Goal: Task Accomplishment & Management: Use online tool/utility

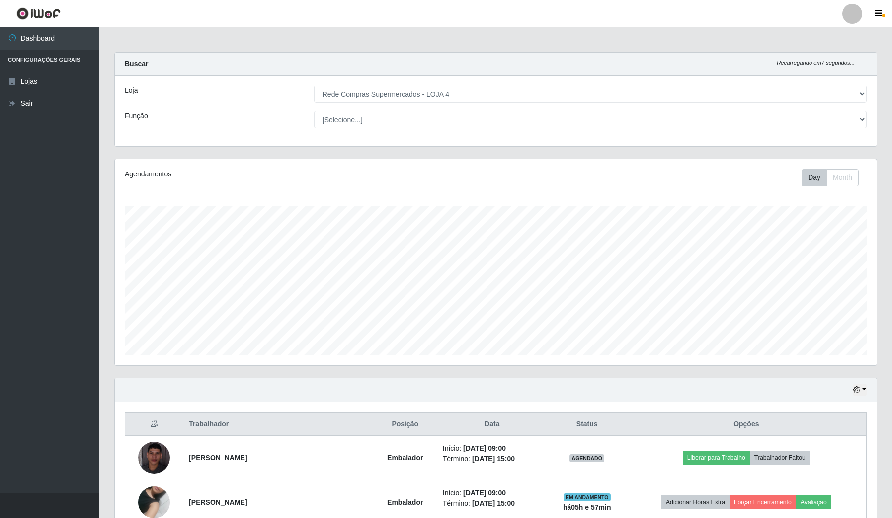
select select "159"
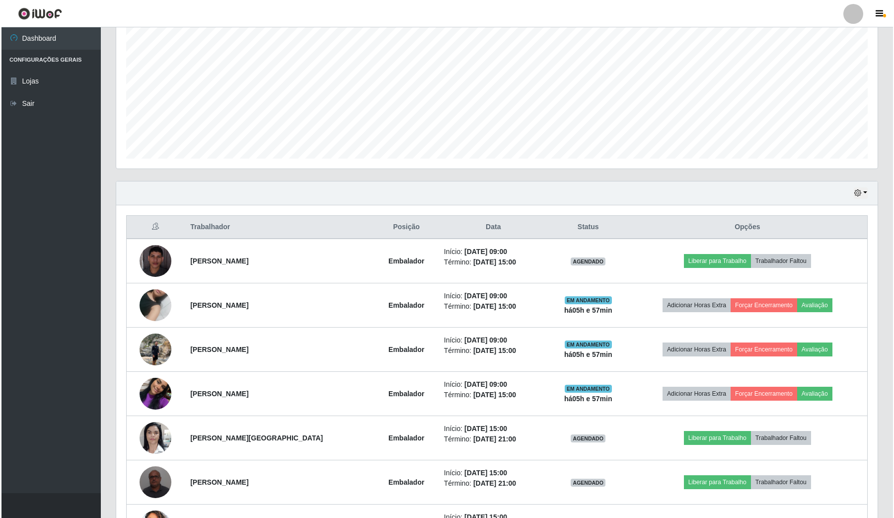
scroll to position [207, 761]
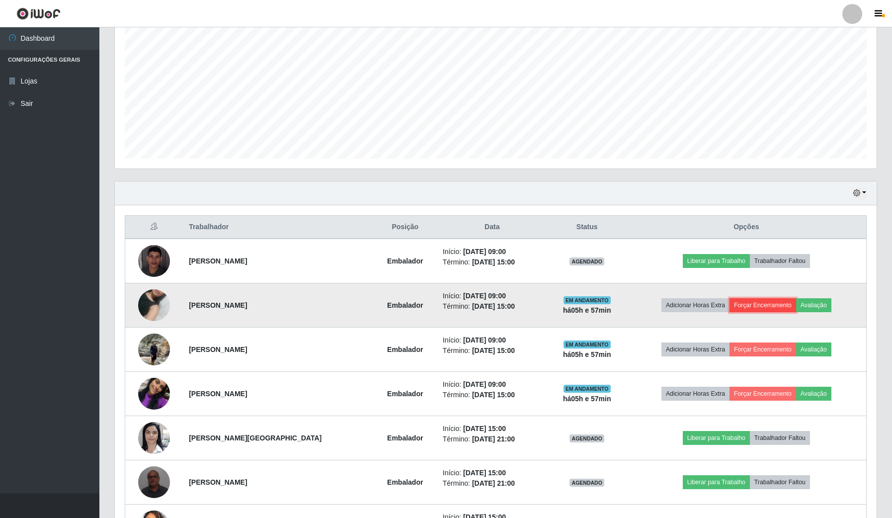
click at [761, 303] on button "Forçar Encerramento" at bounding box center [762, 305] width 67 height 14
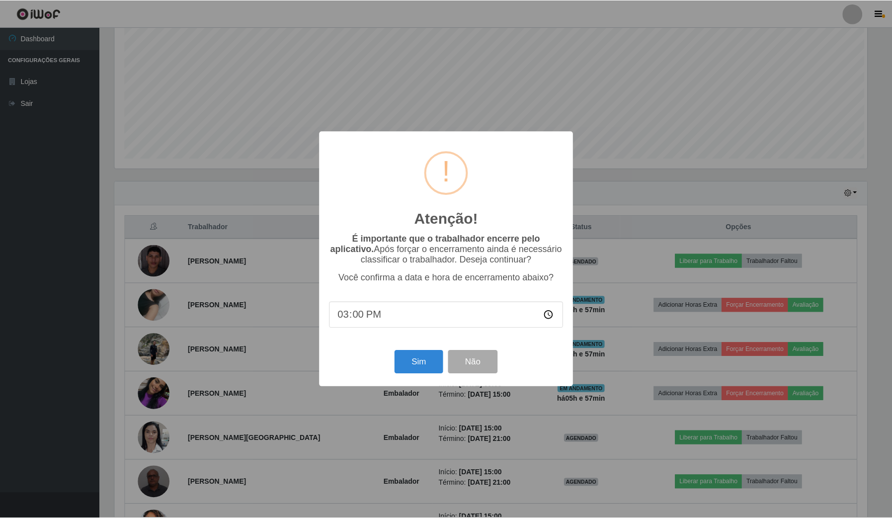
scroll to position [207, 754]
click at [423, 367] on button "Sim" at bounding box center [419, 361] width 48 height 23
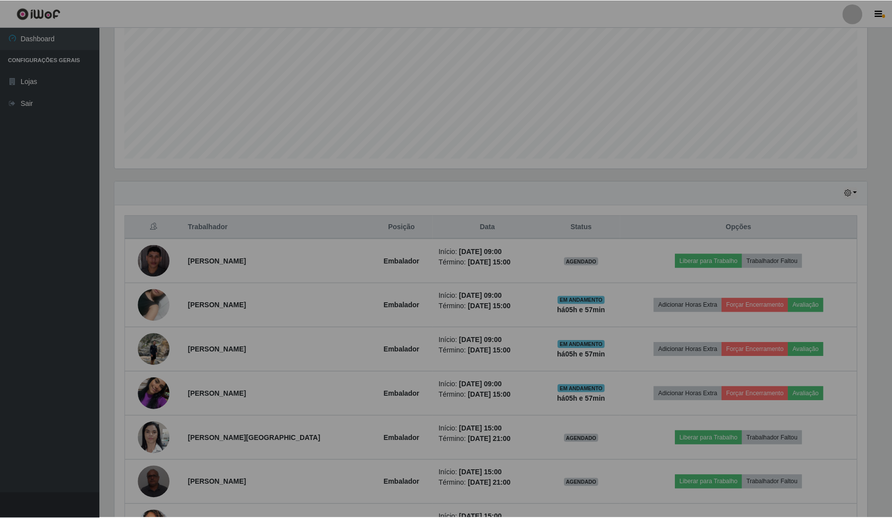
scroll to position [207, 761]
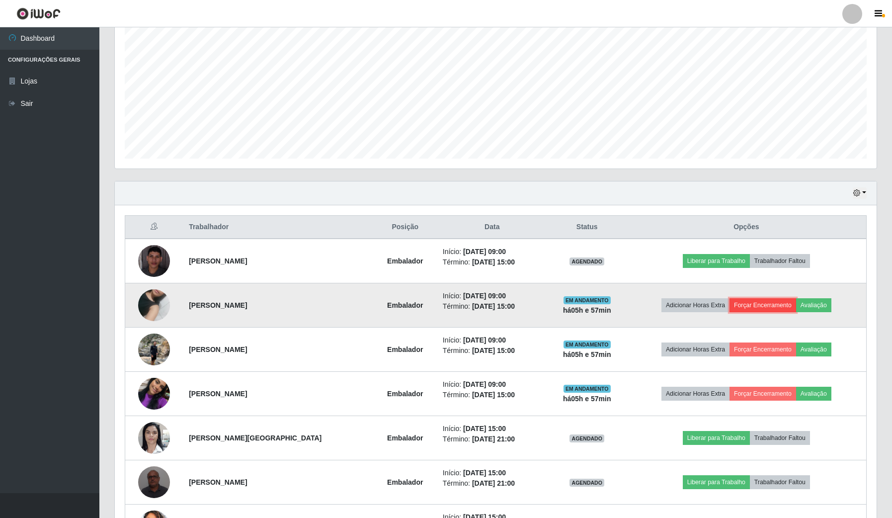
click at [771, 306] on button "Forçar Encerramento" at bounding box center [762, 305] width 67 height 14
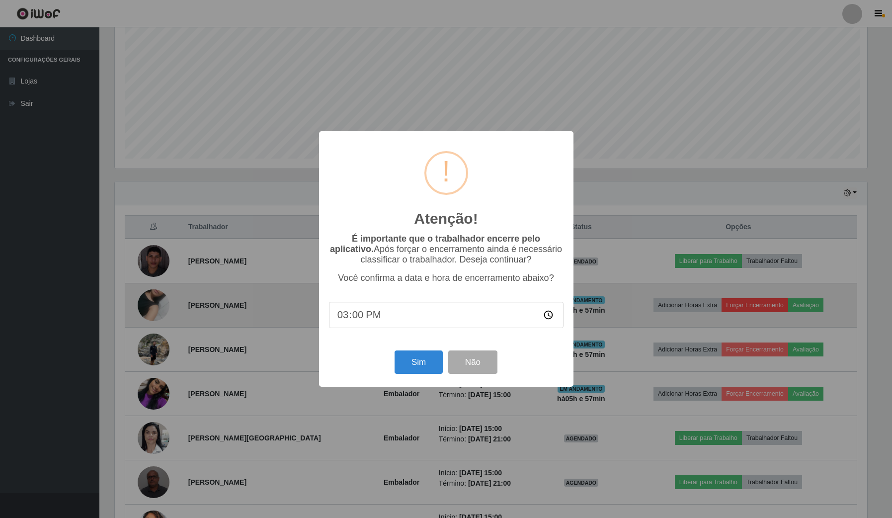
scroll to position [207, 754]
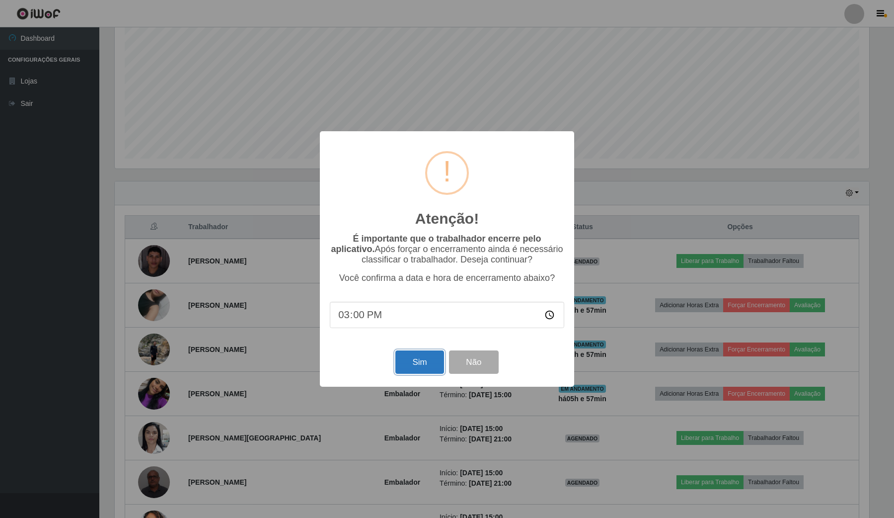
click at [403, 368] on button "Sim" at bounding box center [419, 361] width 48 height 23
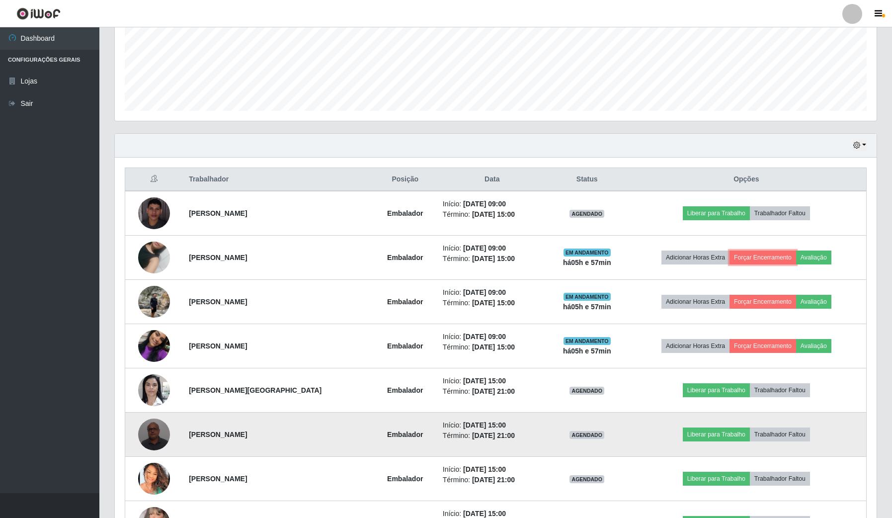
scroll to position [259, 0]
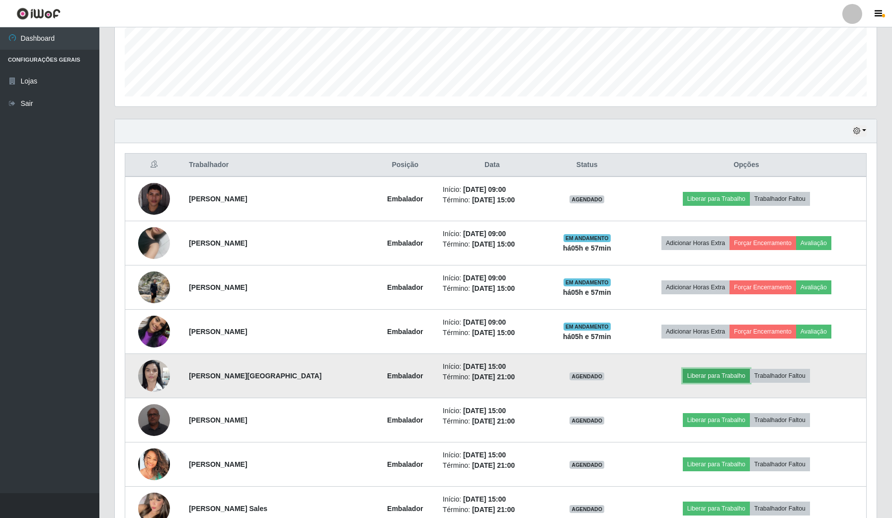
click at [722, 374] on button "Liberar para Trabalho" at bounding box center [715, 376] width 67 height 14
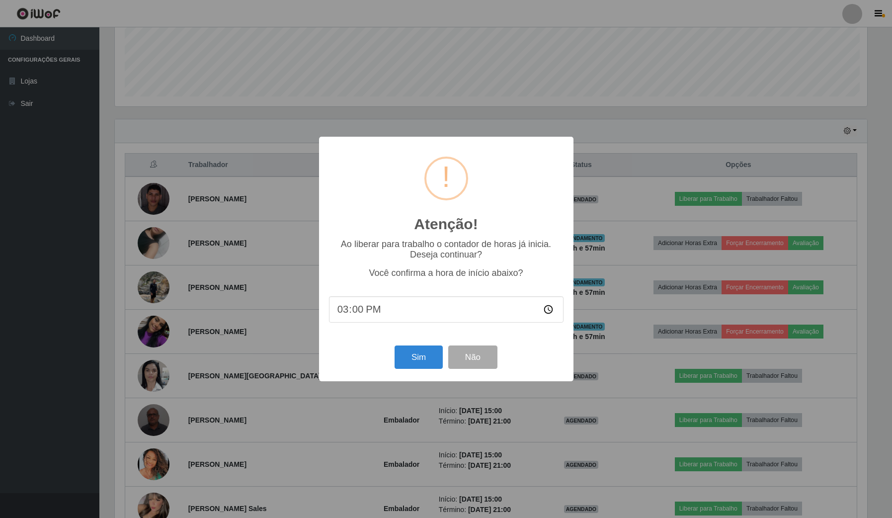
scroll to position [207, 754]
click at [417, 352] on button "Sim" at bounding box center [419, 356] width 48 height 23
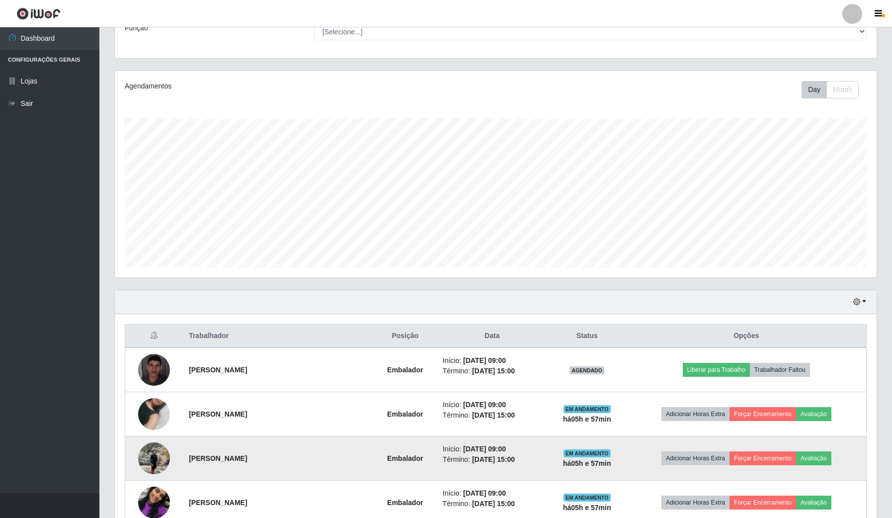
scroll to position [0, 0]
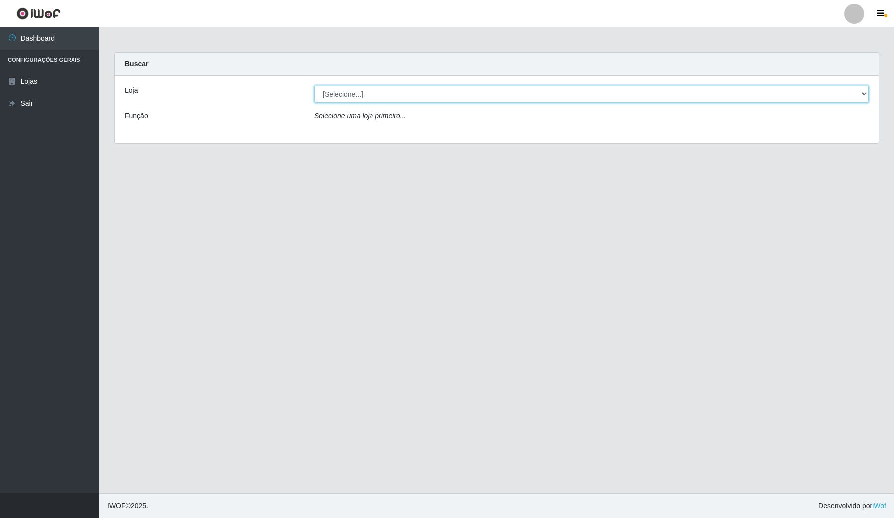
click at [865, 90] on select "[Selecione...] Rede Compras Supermercados - LOJA 4" at bounding box center [591, 93] width 554 height 17
select select "159"
click at [314, 85] on select "[Selecione...] Rede Compras Supermercados - LOJA 4" at bounding box center [591, 93] width 554 height 17
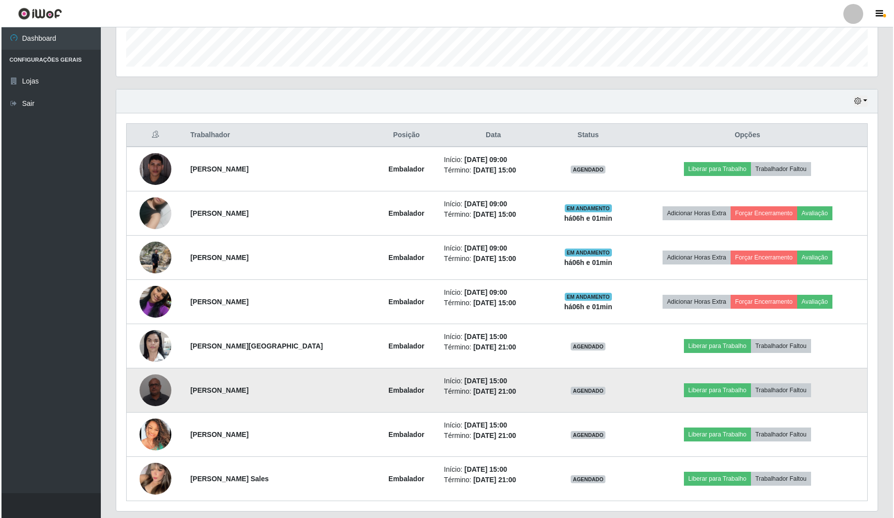
scroll to position [310, 0]
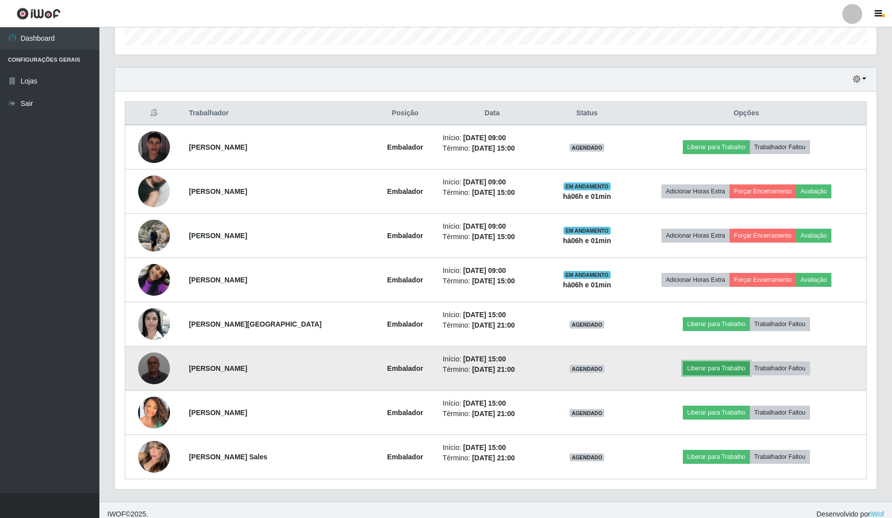
click at [706, 364] on button "Liberar para Trabalho" at bounding box center [715, 368] width 67 height 14
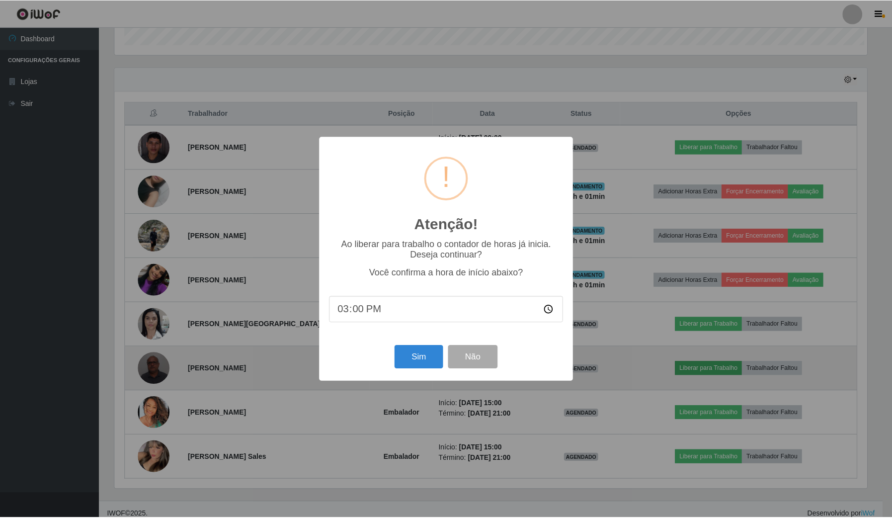
scroll to position [207, 754]
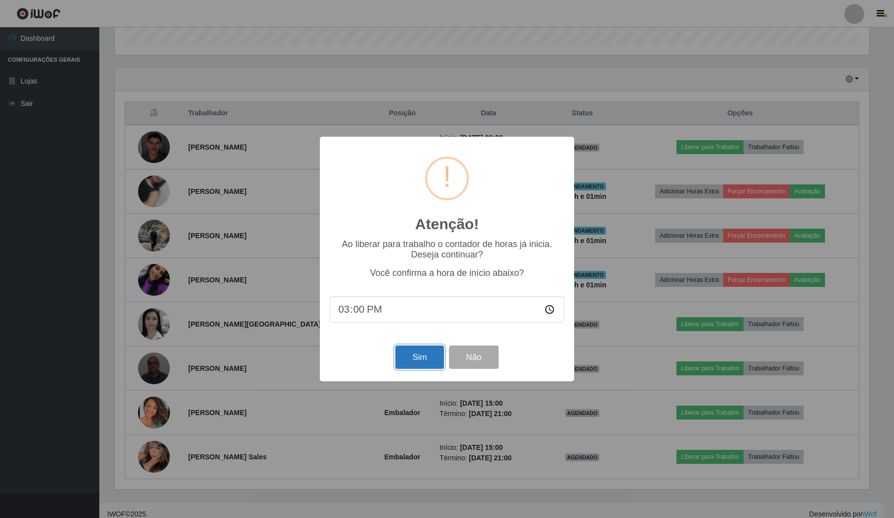
click at [405, 366] on button "Sim" at bounding box center [419, 356] width 48 height 23
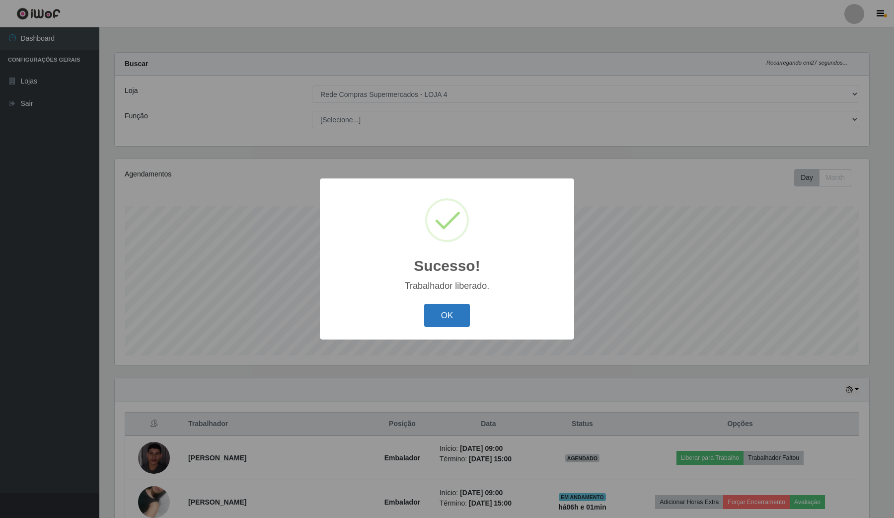
click at [426, 312] on button "OK" at bounding box center [447, 314] width 46 height 23
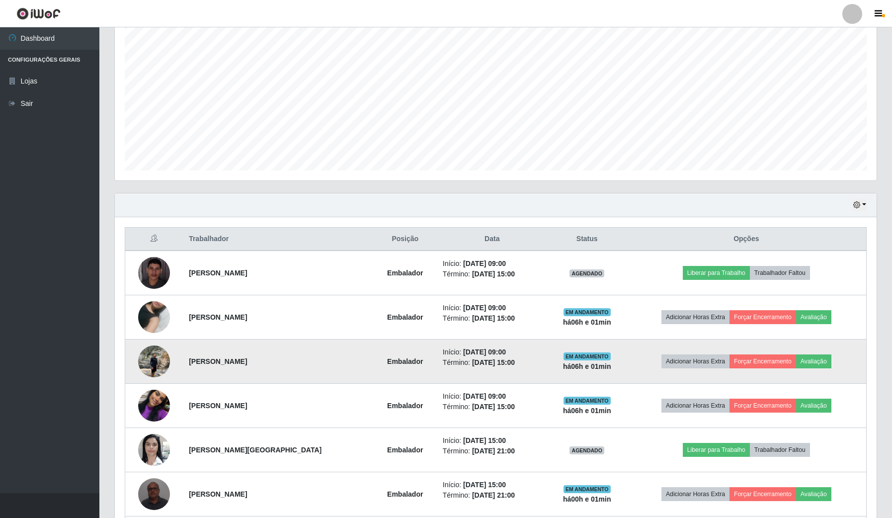
scroll to position [186, 0]
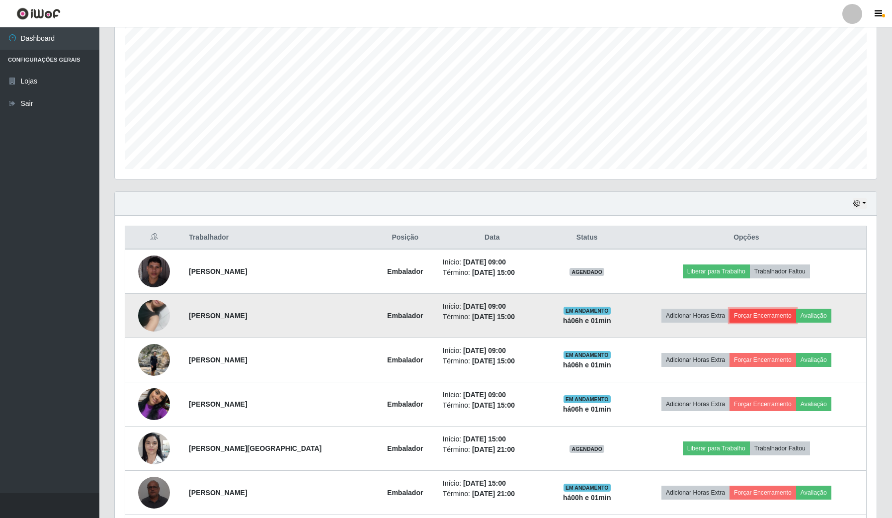
click at [750, 315] on button "Forçar Encerramento" at bounding box center [762, 315] width 67 height 14
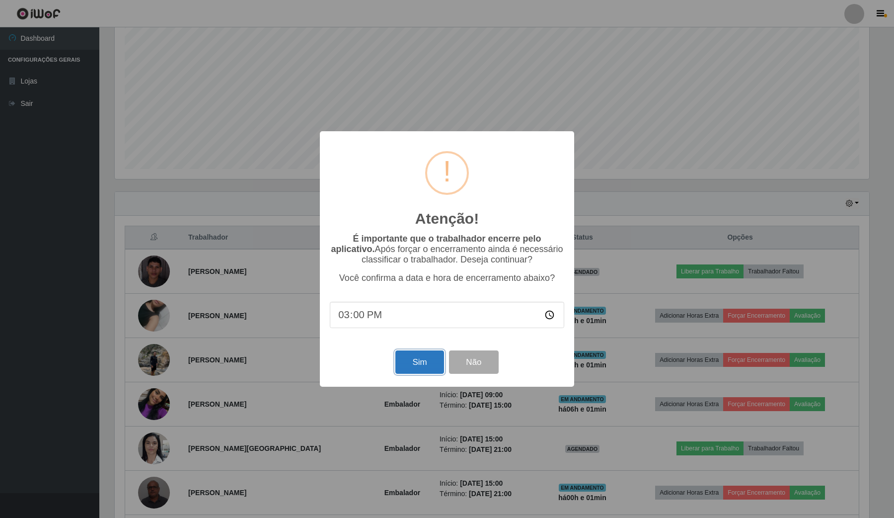
click at [435, 366] on button "Sim" at bounding box center [419, 361] width 48 height 23
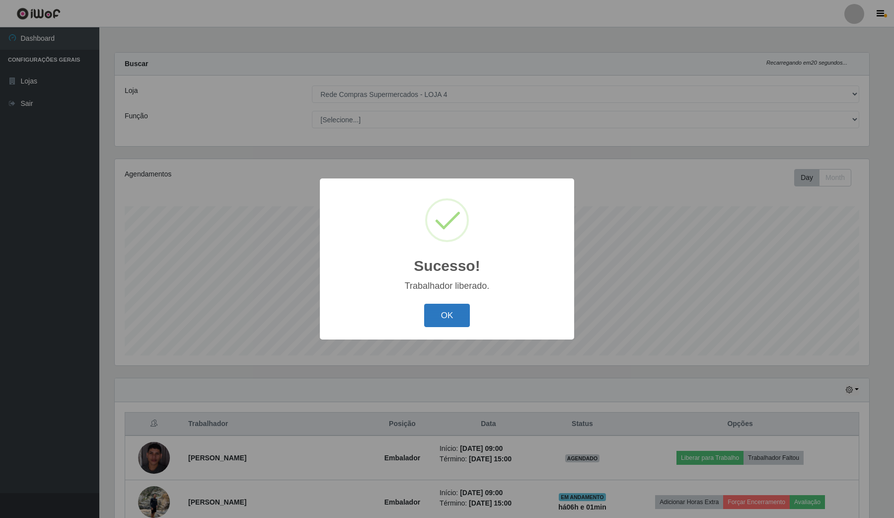
click at [451, 320] on button "OK" at bounding box center [447, 314] width 46 height 23
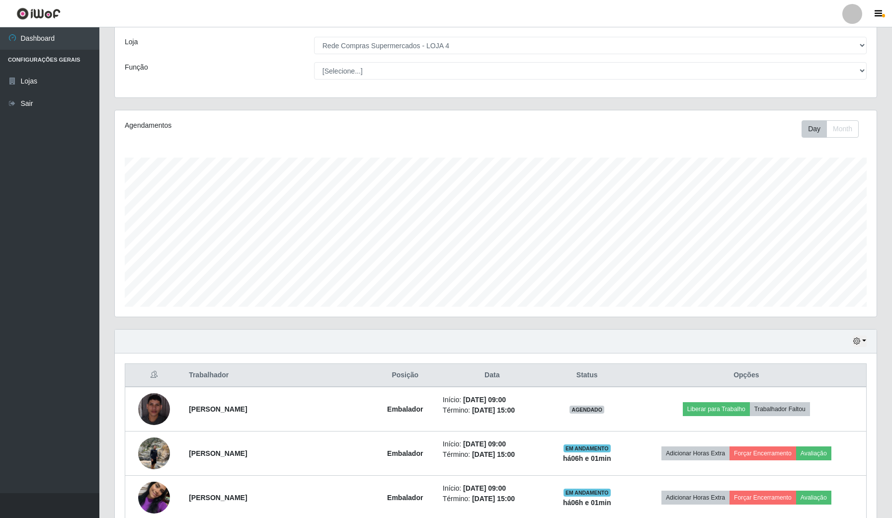
scroll to position [124, 0]
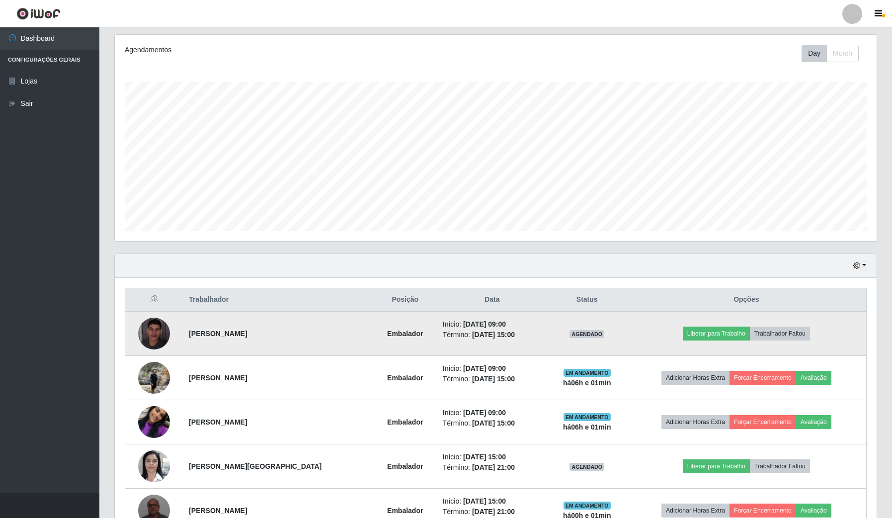
click at [159, 333] on img at bounding box center [154, 333] width 32 height 32
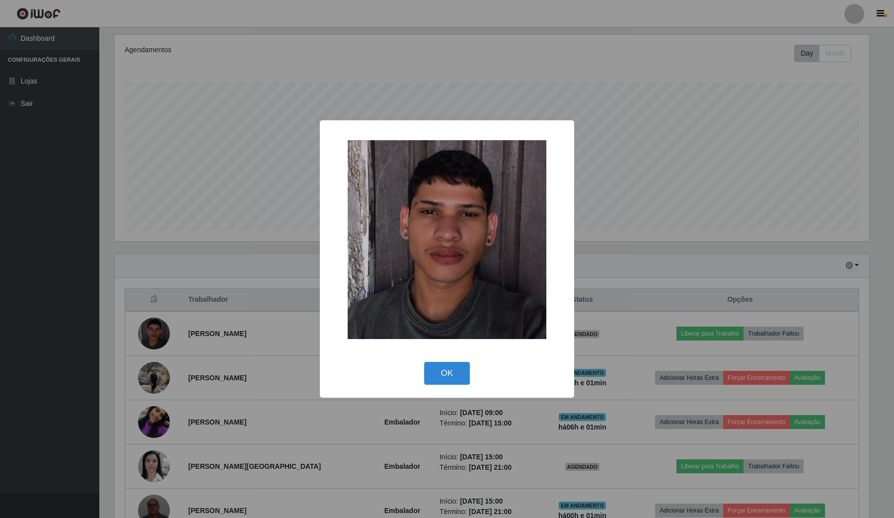
click at [28, 356] on div "× OK Cancel" at bounding box center [447, 259] width 894 height 518
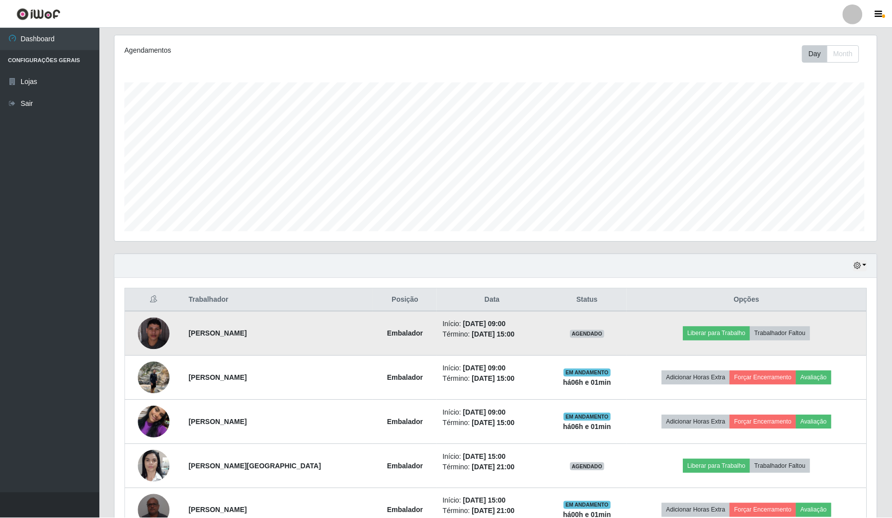
scroll to position [207, 761]
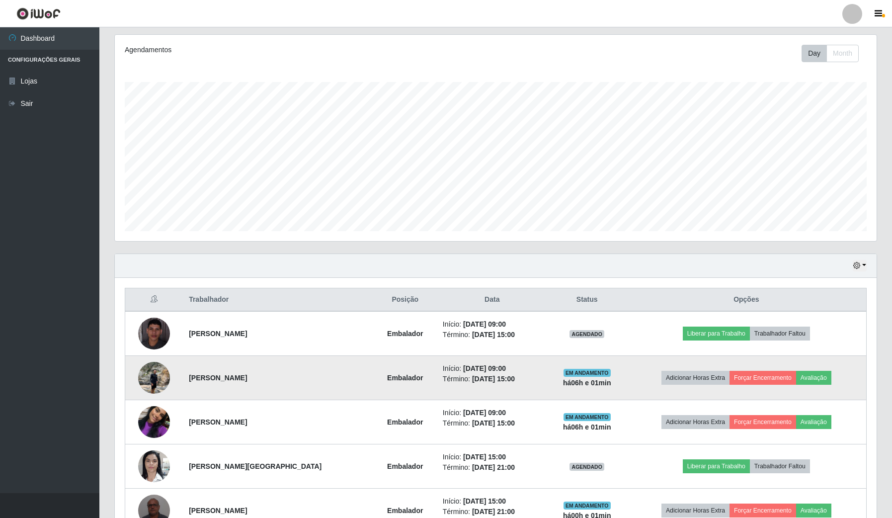
click at [154, 378] on img at bounding box center [154, 377] width 32 height 42
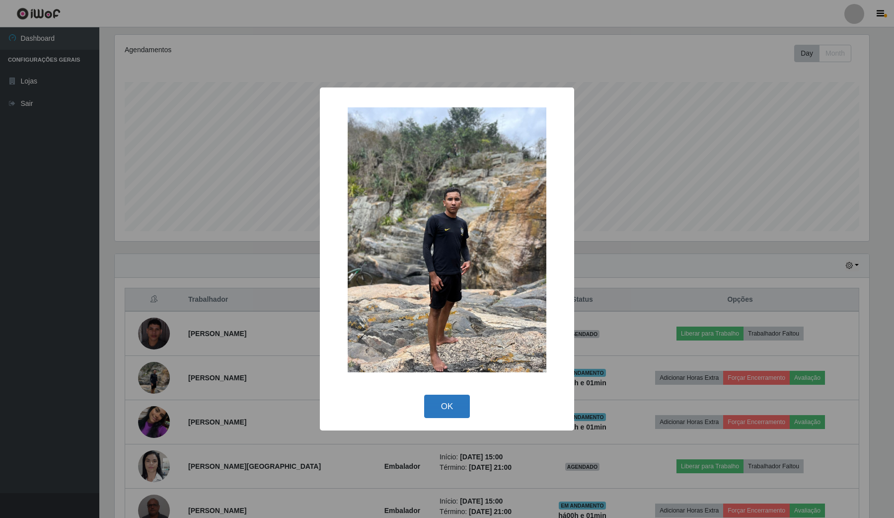
click at [441, 408] on button "OK" at bounding box center [447, 405] width 46 height 23
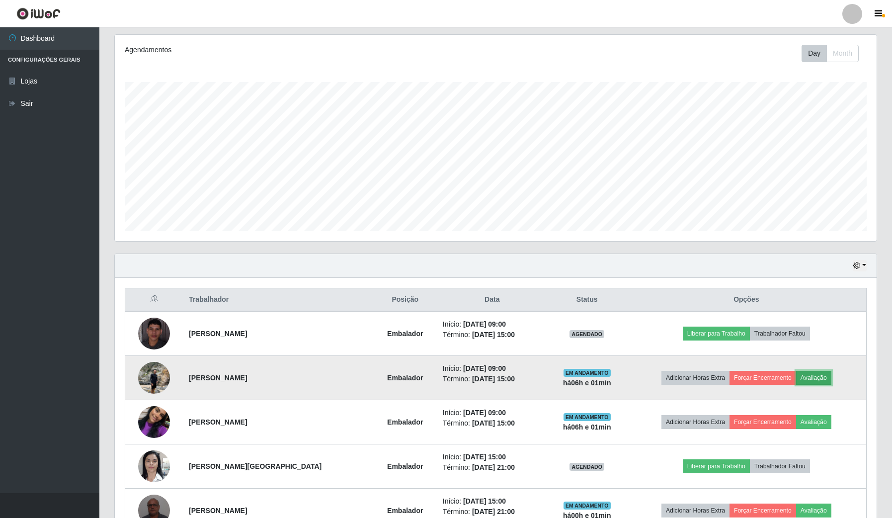
click at [800, 378] on button "Avaliação" at bounding box center [813, 378] width 35 height 14
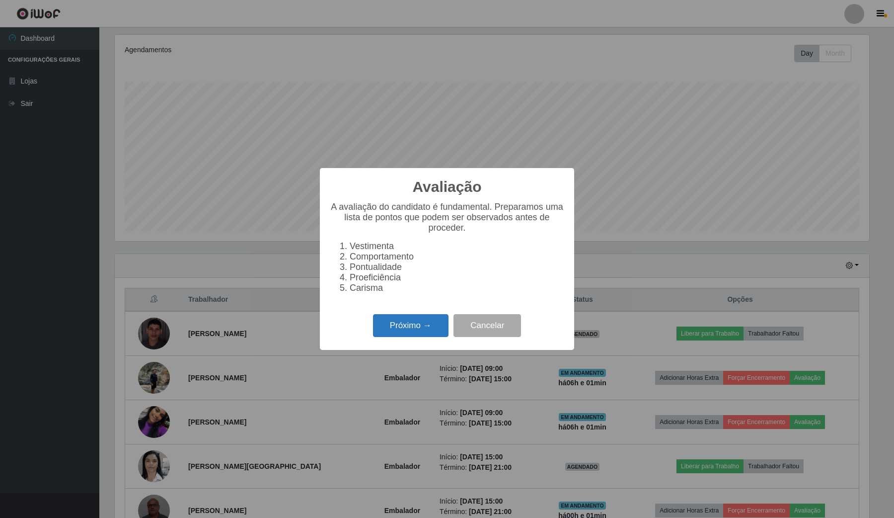
click at [395, 337] on button "Próximo →" at bounding box center [410, 325] width 75 height 23
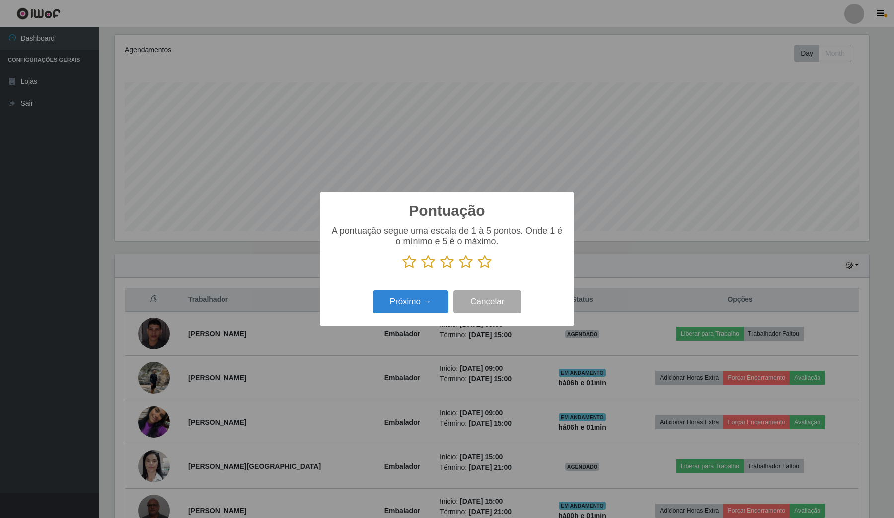
click at [484, 261] on icon at bounding box center [485, 261] width 14 height 15
click at [478, 269] on input "radio" at bounding box center [478, 269] width 0 height 0
click at [413, 298] on button "Próximo →" at bounding box center [410, 301] width 75 height 23
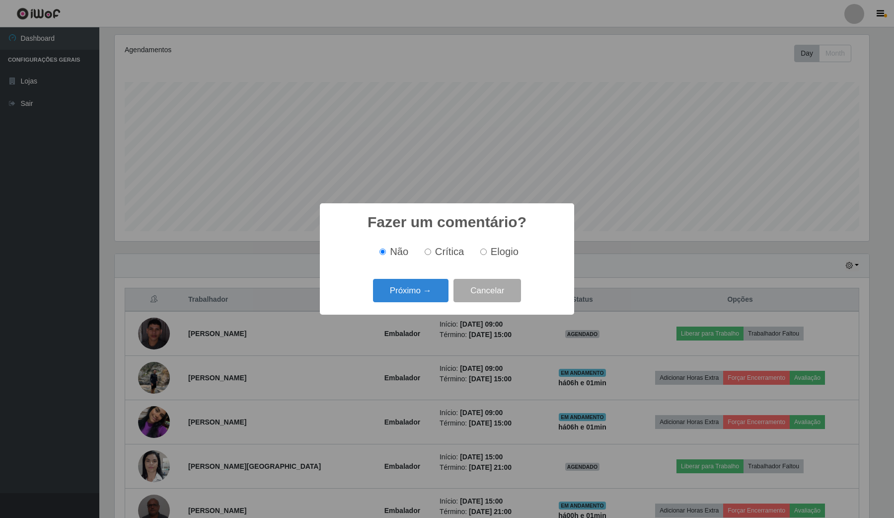
click at [483, 249] on input "Elogio" at bounding box center [483, 251] width 6 height 6
radio input "true"
click at [417, 279] on div "Próximo → Cancelar" at bounding box center [447, 290] width 234 height 28
click at [418, 287] on button "Próximo →" at bounding box center [410, 290] width 75 height 23
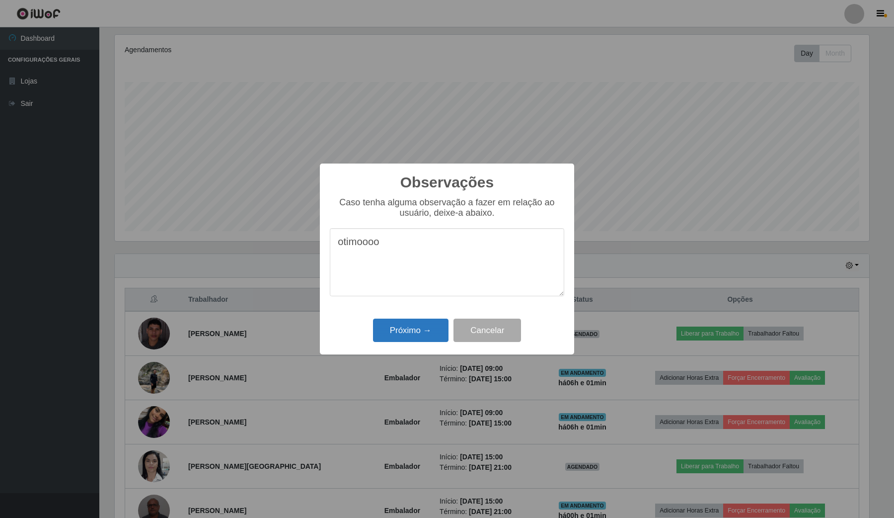
type textarea "otimoooo"
click at [416, 342] on button "Próximo →" at bounding box center [410, 329] width 75 height 23
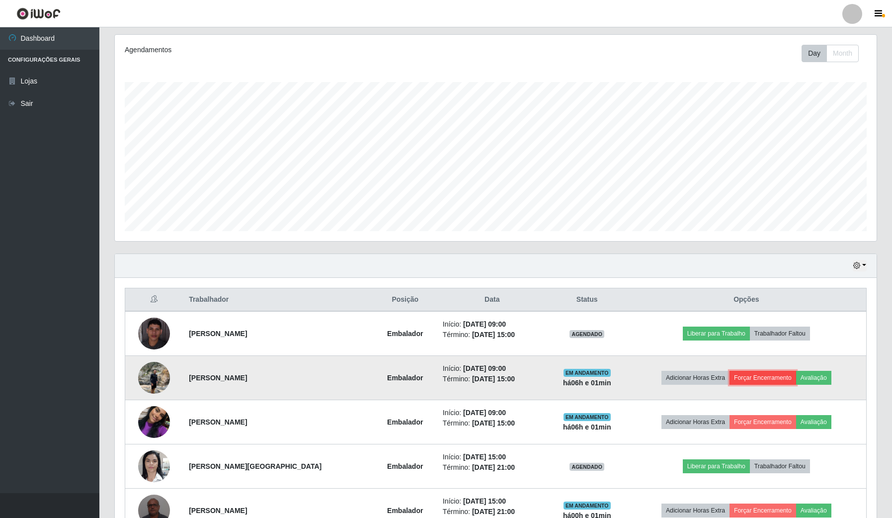
click at [757, 380] on button "Forçar Encerramento" at bounding box center [762, 378] width 67 height 14
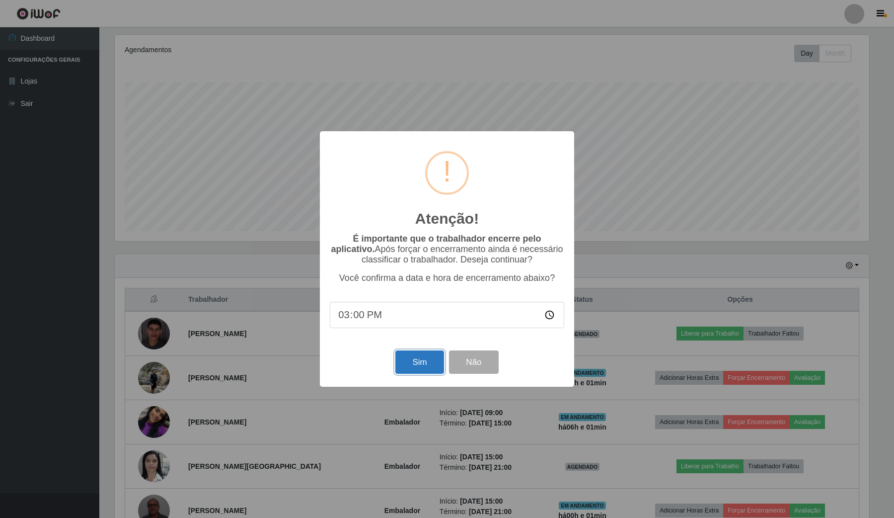
click at [406, 368] on button "Sim" at bounding box center [419, 361] width 48 height 23
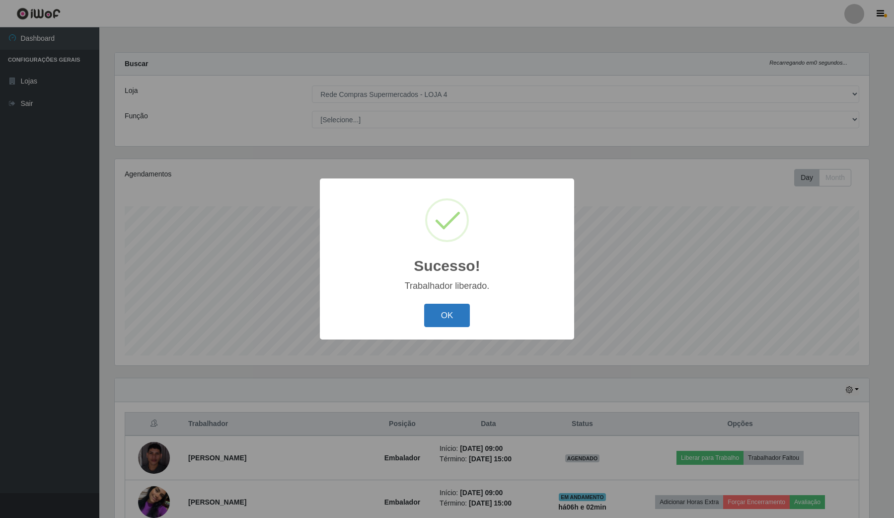
click at [430, 313] on button "OK" at bounding box center [447, 314] width 46 height 23
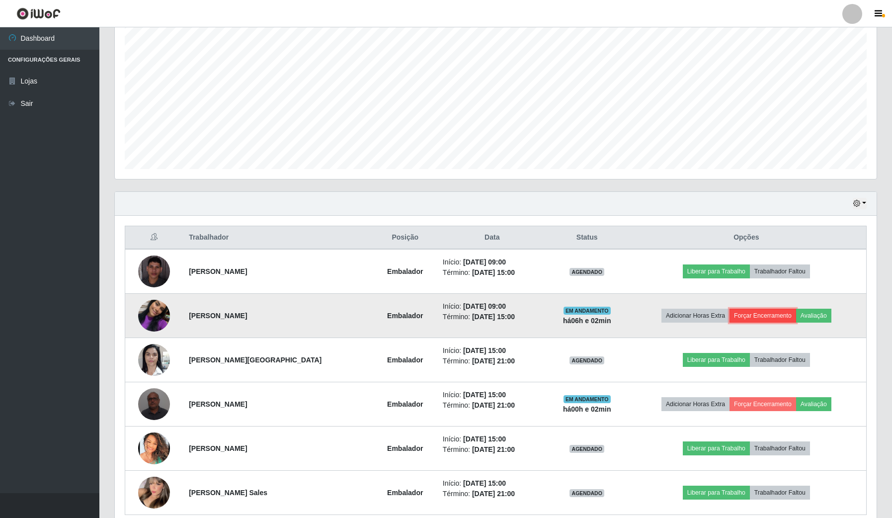
click at [753, 313] on button "Forçar Encerramento" at bounding box center [762, 315] width 67 height 14
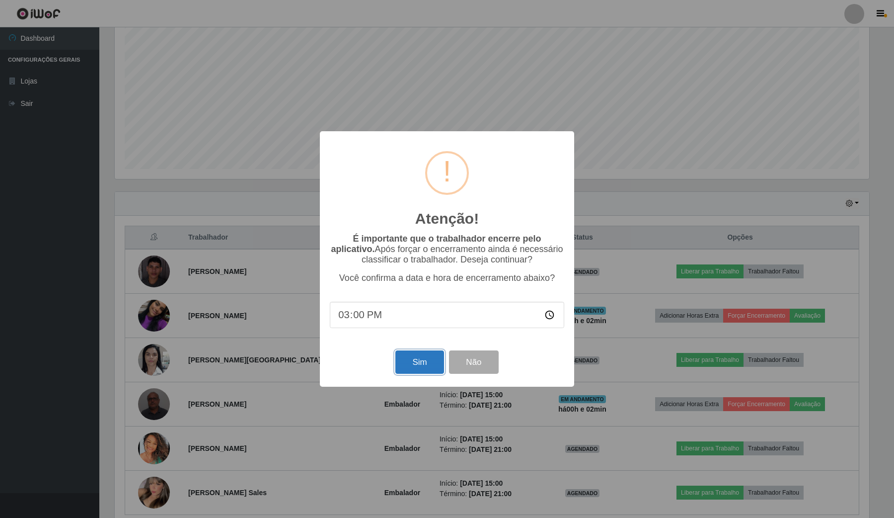
click at [401, 360] on button "Sim" at bounding box center [419, 361] width 48 height 23
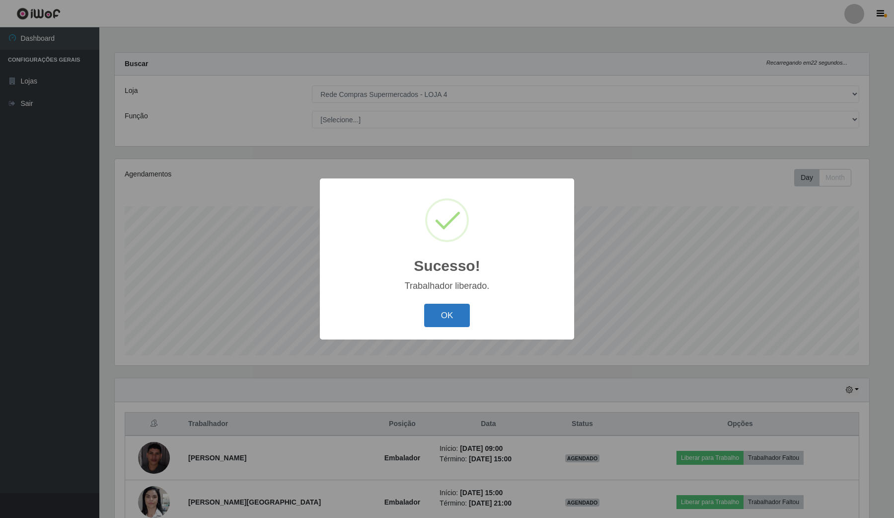
click at [429, 316] on button "OK" at bounding box center [447, 314] width 46 height 23
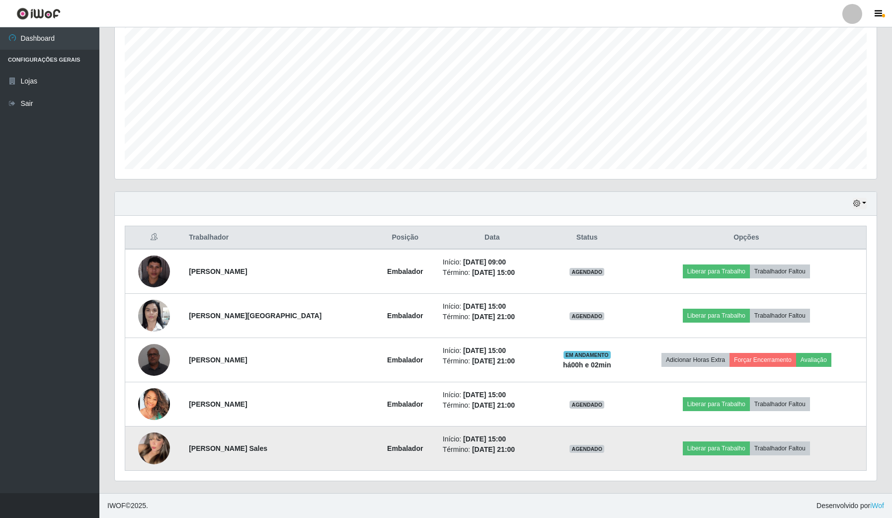
click at [164, 449] on img at bounding box center [154, 448] width 32 height 44
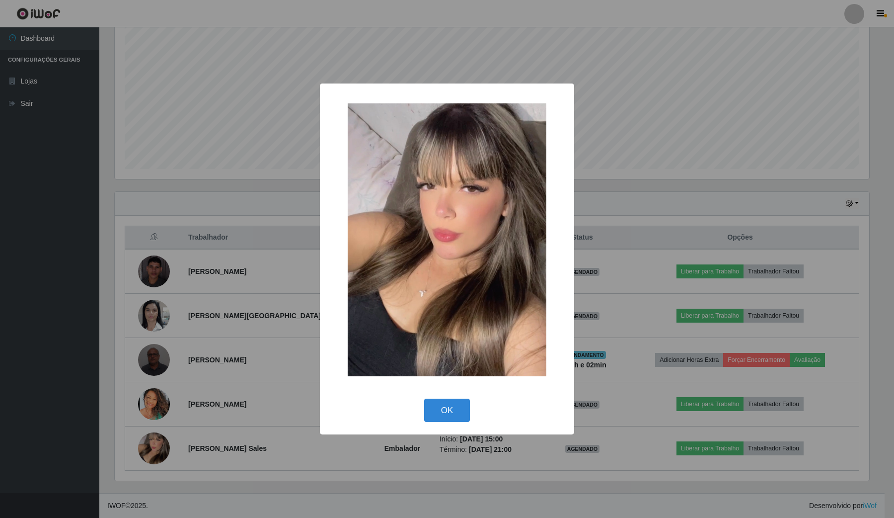
click at [18, 396] on div "× OK Cancel" at bounding box center [447, 259] width 894 height 518
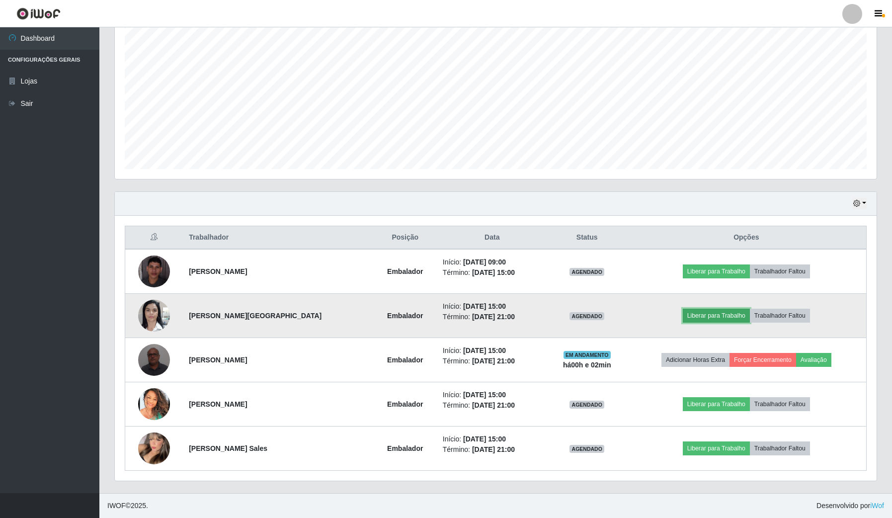
click at [709, 313] on button "Liberar para Trabalho" at bounding box center [715, 315] width 67 height 14
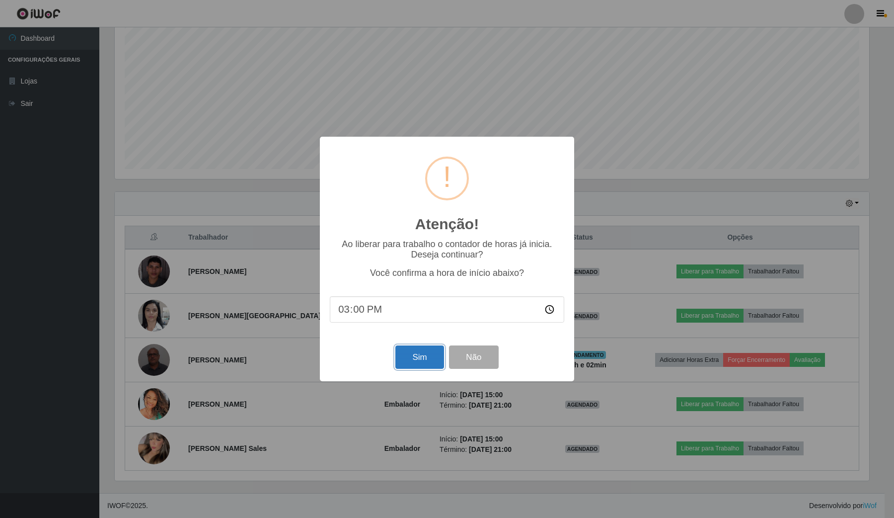
click at [426, 358] on button "Sim" at bounding box center [419, 356] width 48 height 23
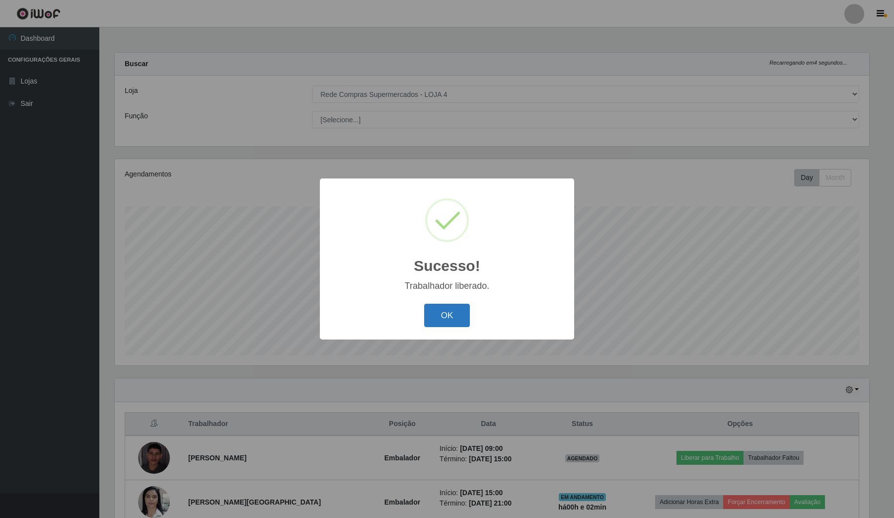
click at [457, 323] on button "OK" at bounding box center [447, 314] width 46 height 23
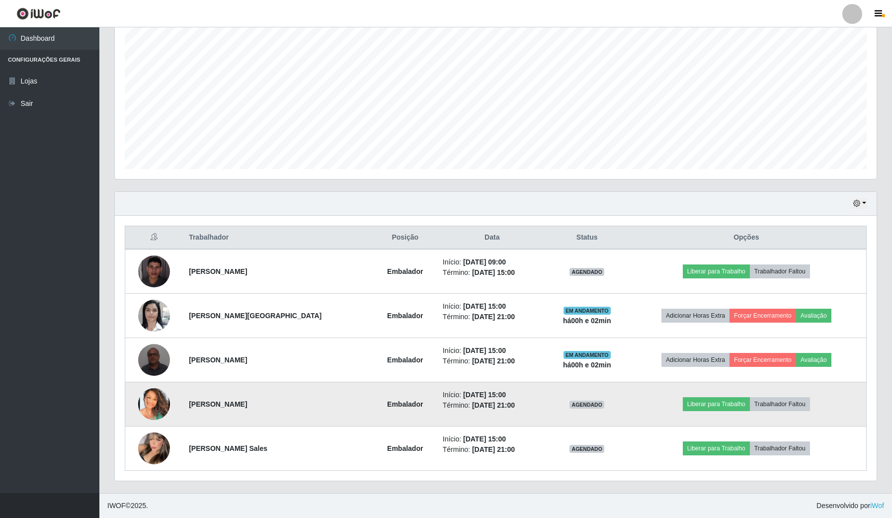
click at [156, 408] on img at bounding box center [154, 404] width 32 height 32
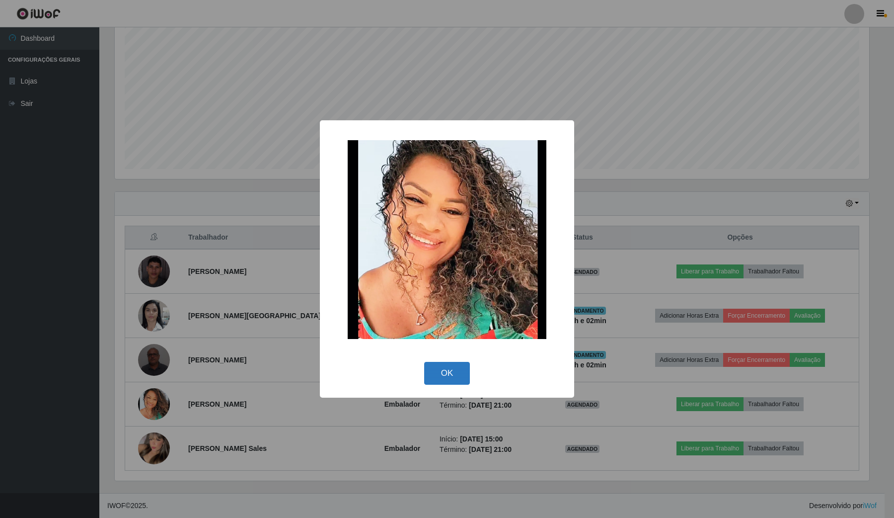
click at [439, 378] on button "OK" at bounding box center [447, 373] width 46 height 23
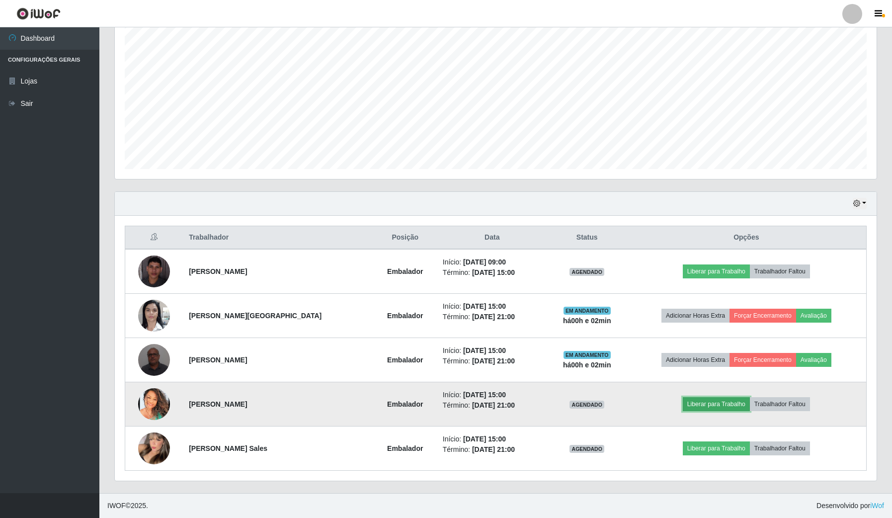
click at [684, 403] on button "Liberar para Trabalho" at bounding box center [715, 404] width 67 height 14
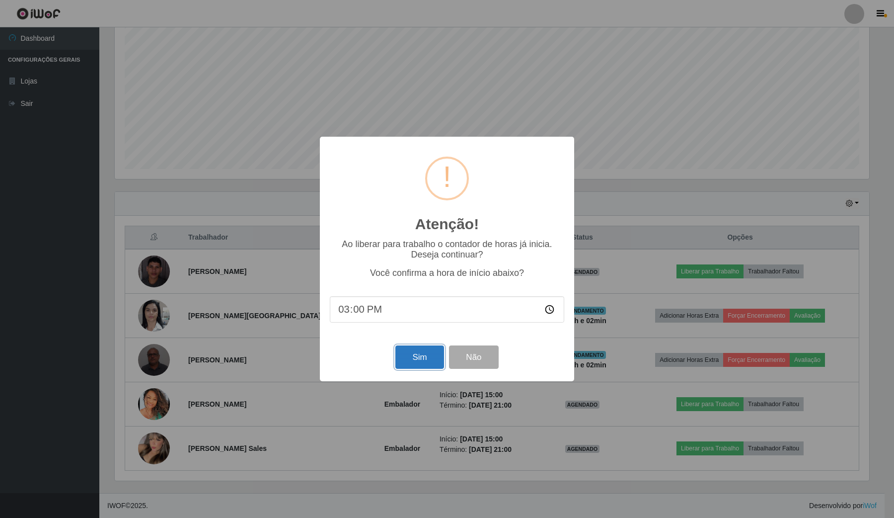
click at [413, 366] on button "Sim" at bounding box center [419, 356] width 48 height 23
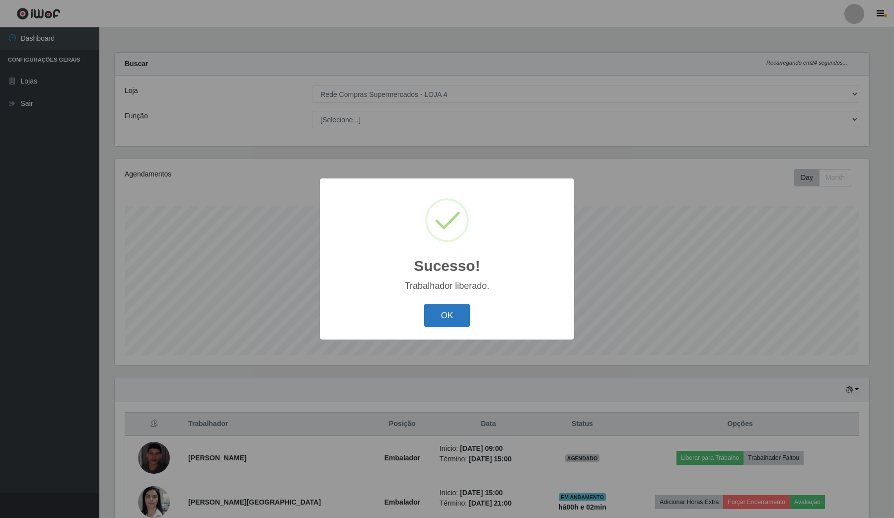
click at [448, 322] on button "OK" at bounding box center [447, 314] width 46 height 23
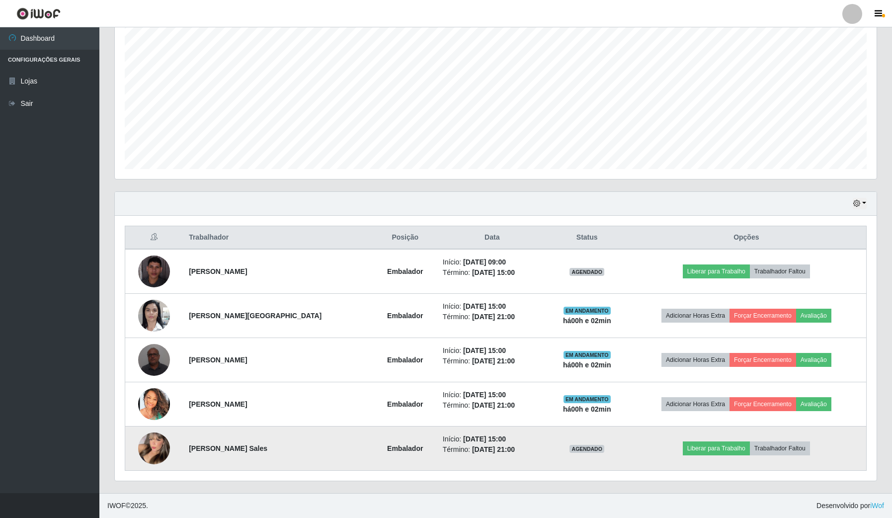
click at [162, 447] on img at bounding box center [154, 448] width 32 height 44
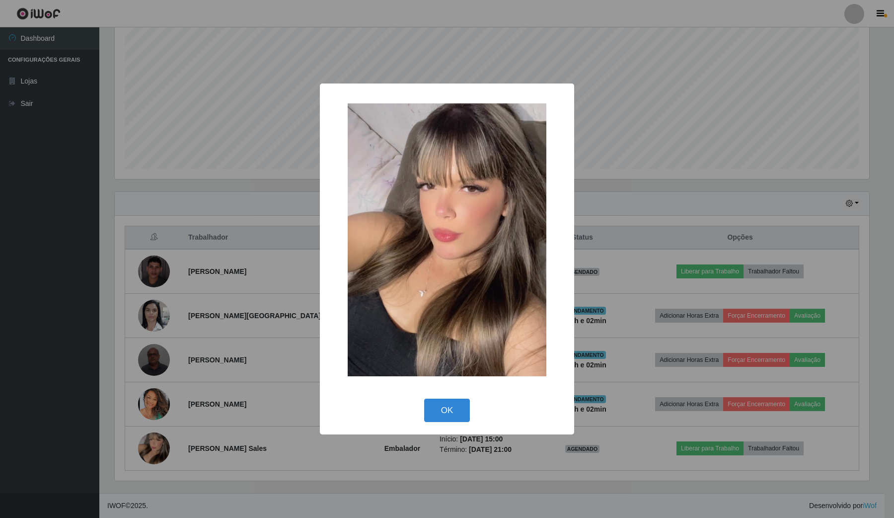
click at [0, 334] on div "× OK Cancel" at bounding box center [447, 259] width 894 height 518
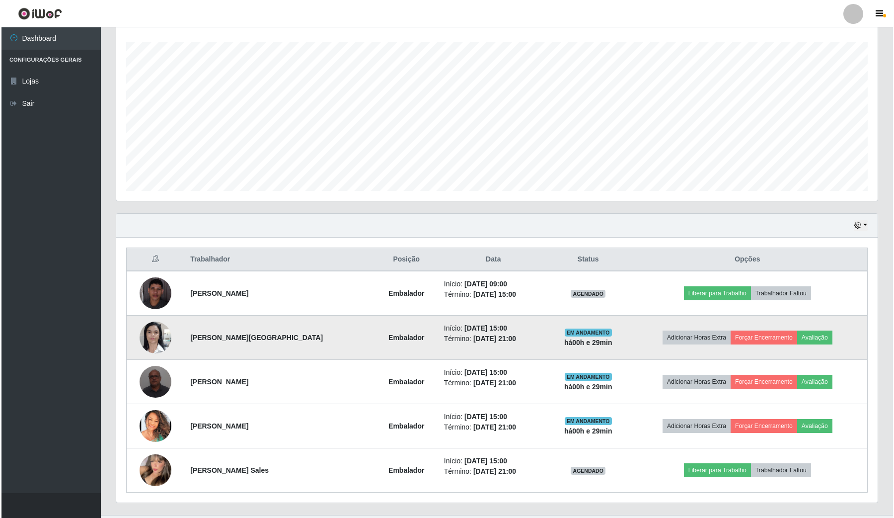
scroll to position [186, 0]
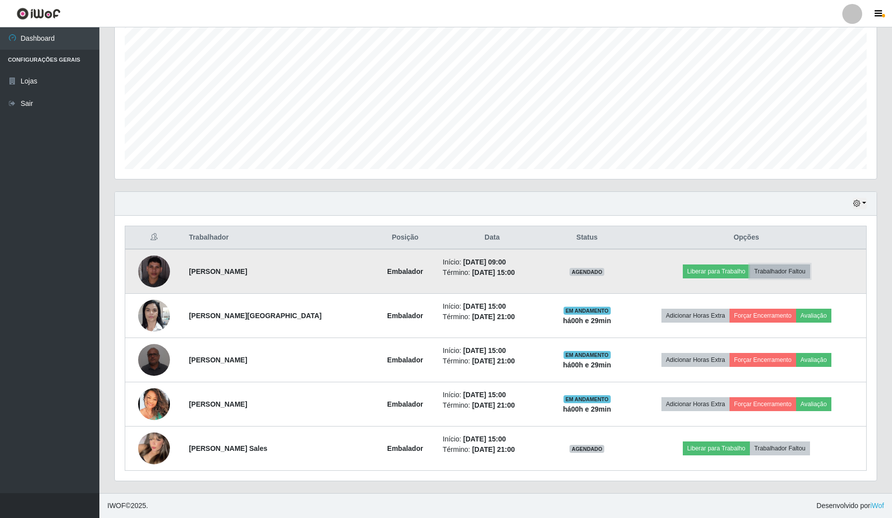
click at [789, 272] on button "Trabalhador Faltou" at bounding box center [779, 271] width 60 height 14
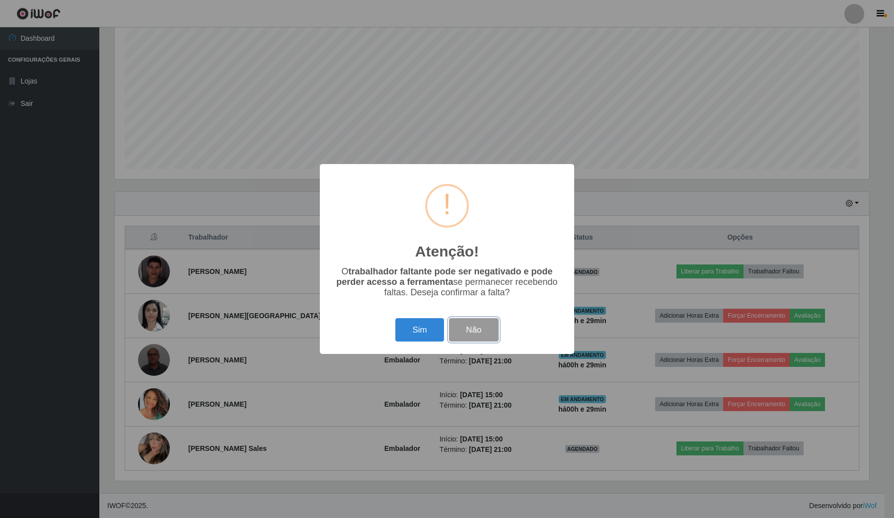
click at [493, 326] on button "Não" at bounding box center [473, 329] width 49 height 23
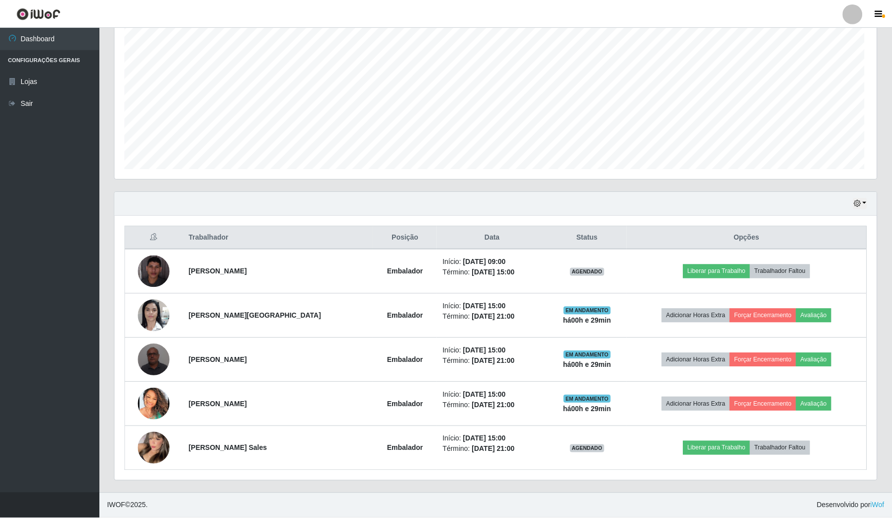
scroll to position [207, 761]
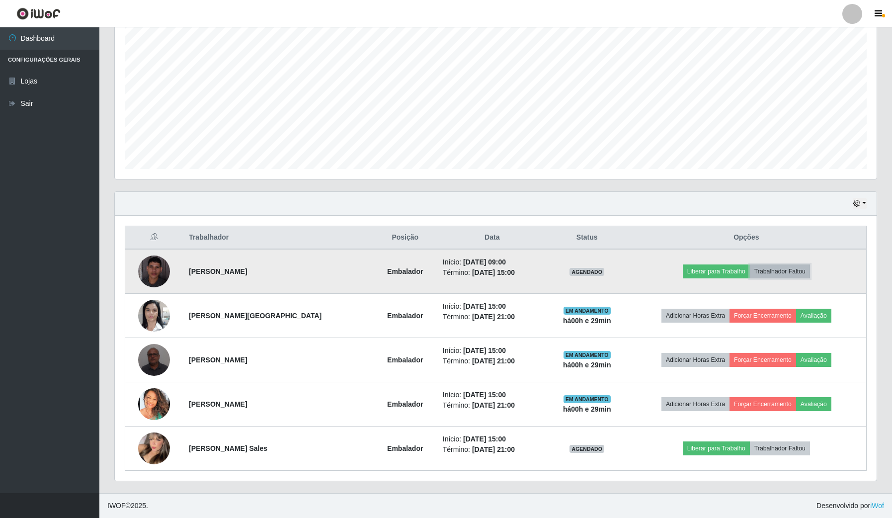
click at [798, 276] on button "Trabalhador Faltou" at bounding box center [779, 271] width 60 height 14
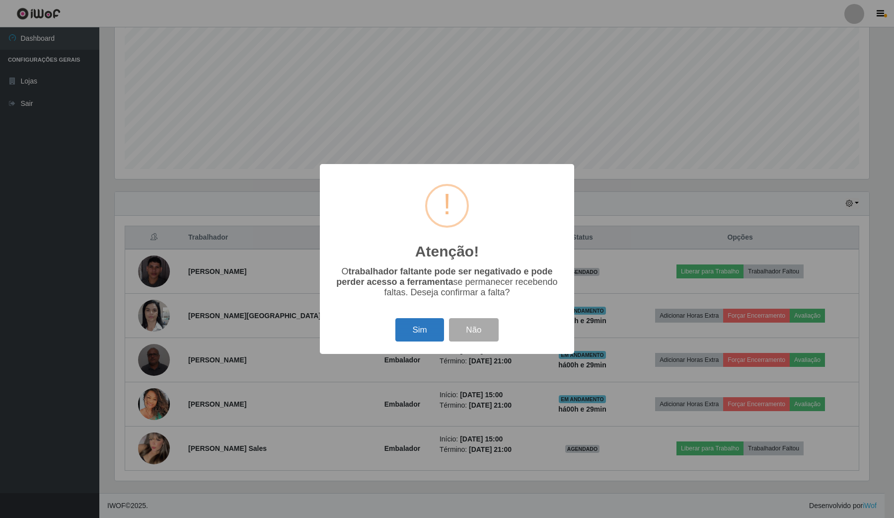
click at [428, 338] on button "Sim" at bounding box center [419, 329] width 48 height 23
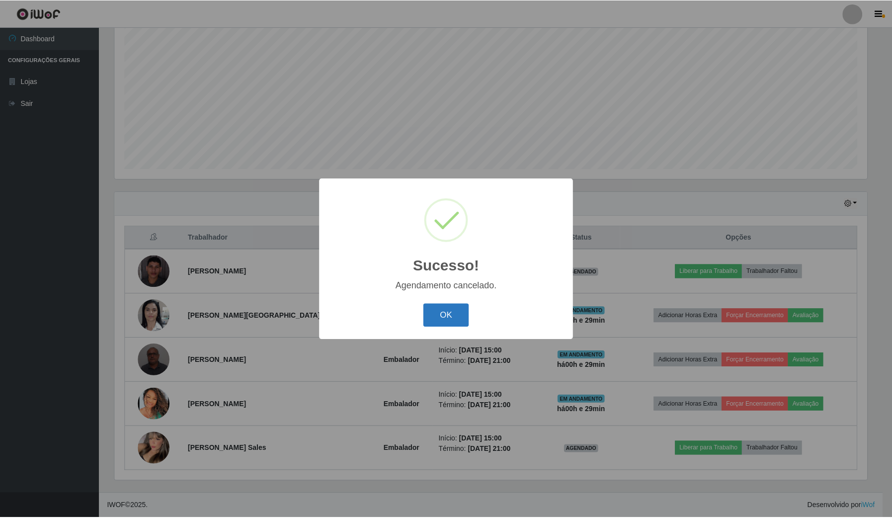
scroll to position [143, 0]
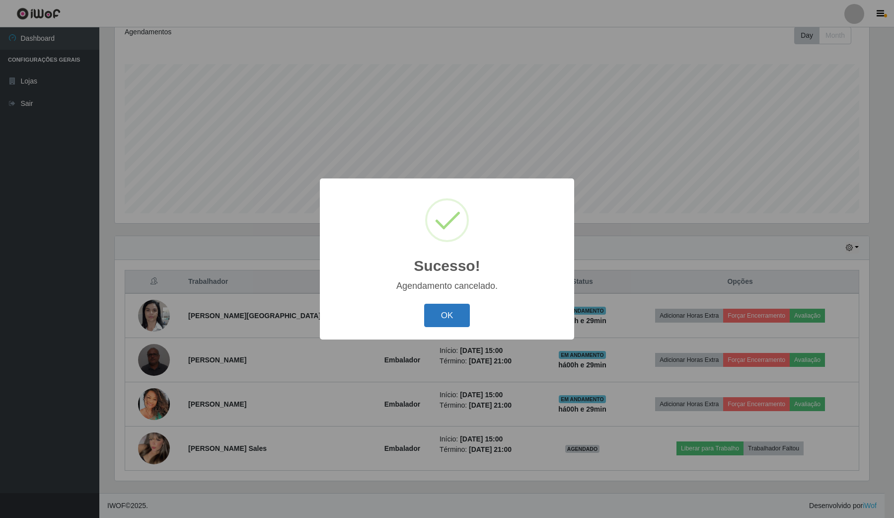
click at [443, 319] on button "OK" at bounding box center [447, 314] width 46 height 23
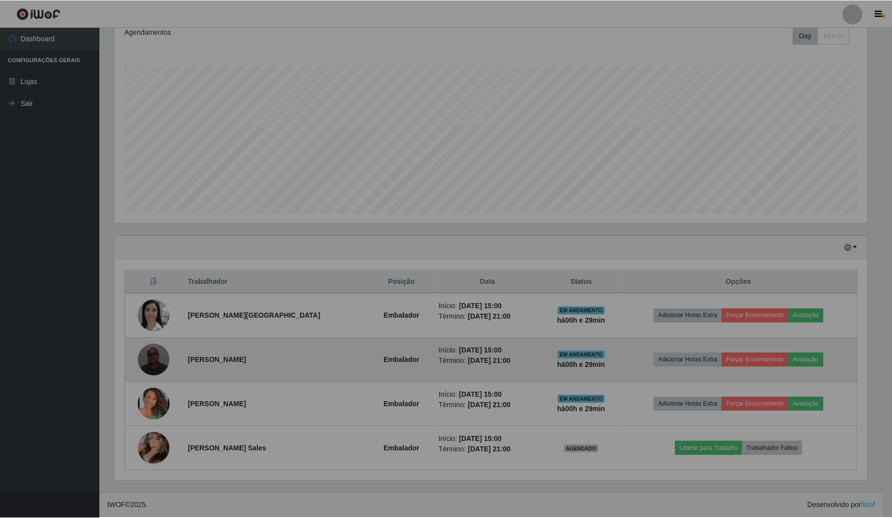
scroll to position [207, 761]
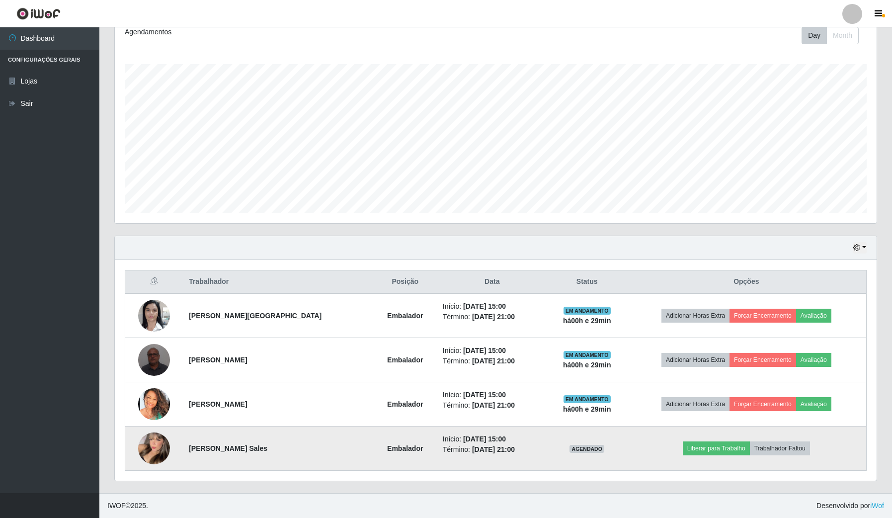
click at [165, 445] on img at bounding box center [154, 448] width 32 height 44
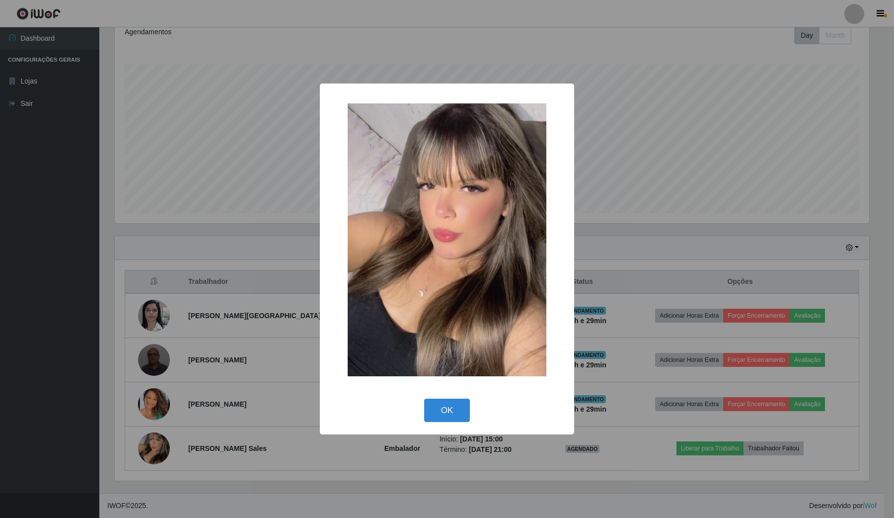
click at [189, 445] on div "× OK Cancel" at bounding box center [447, 259] width 894 height 518
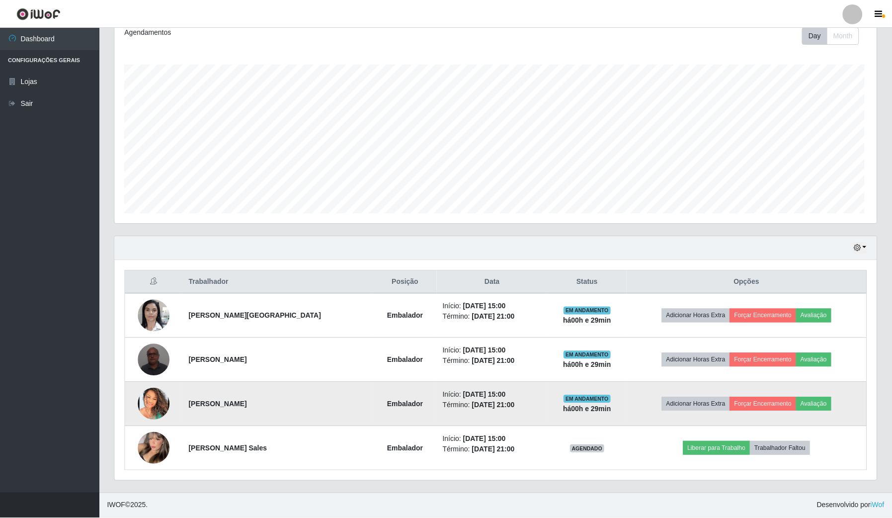
scroll to position [207, 761]
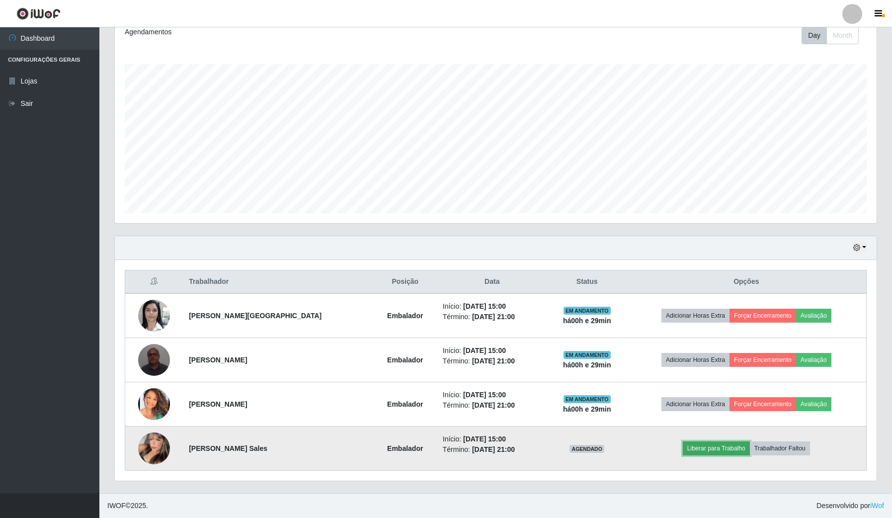
click at [701, 448] on button "Liberar para Trabalho" at bounding box center [715, 448] width 67 height 14
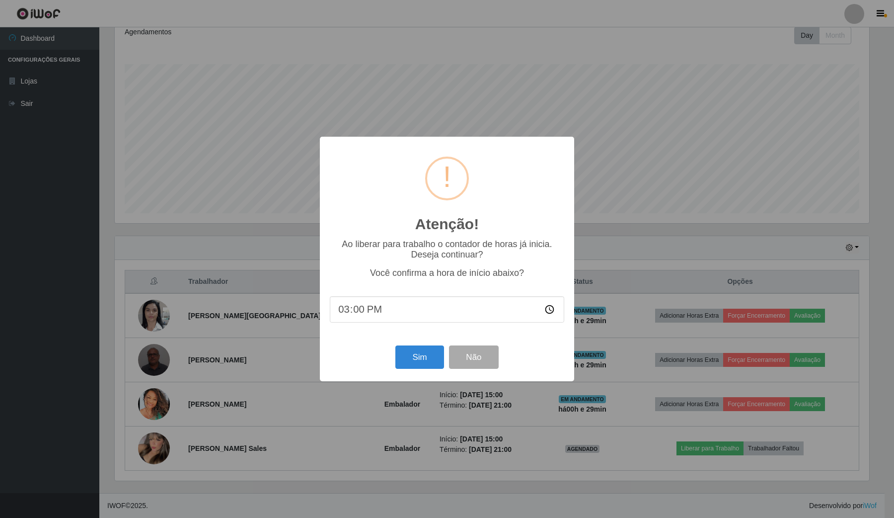
click at [378, 321] on input "15:00" at bounding box center [447, 309] width 234 height 26
click at [360, 315] on input "15:00" at bounding box center [447, 309] width 234 height 26
type input "15:28"
click at [415, 358] on button "Sim" at bounding box center [419, 356] width 48 height 23
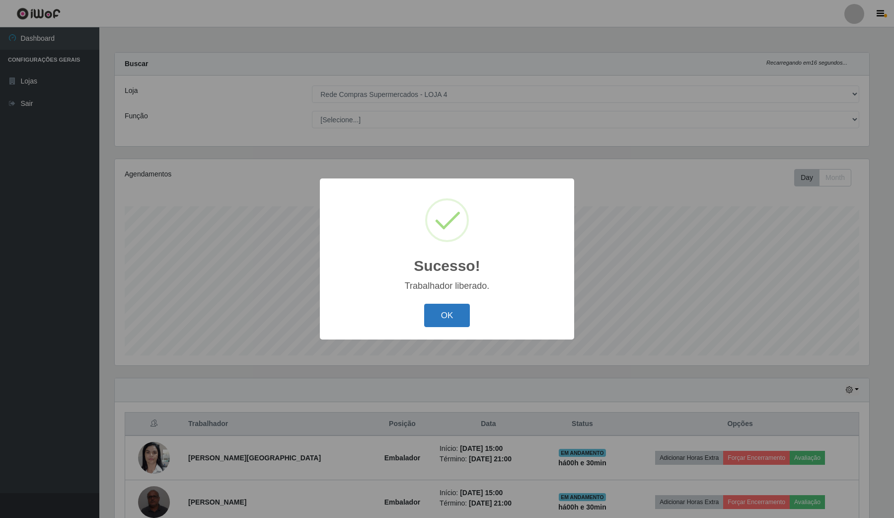
click at [452, 304] on button "OK" at bounding box center [447, 314] width 46 height 23
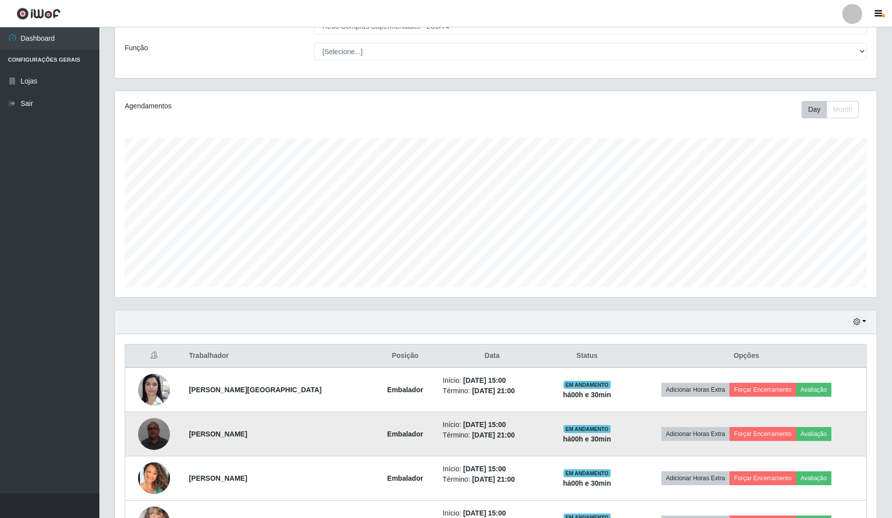
scroll to position [143, 0]
